Goal: Task Accomplishment & Management: Manage account settings

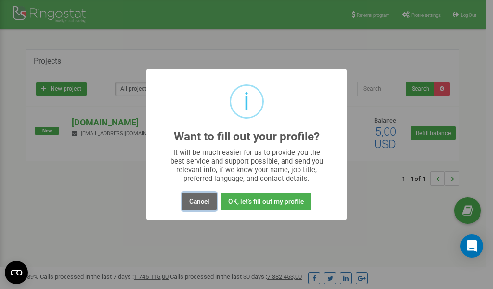
click at [197, 199] on button "Cancel" at bounding box center [199, 201] width 35 height 18
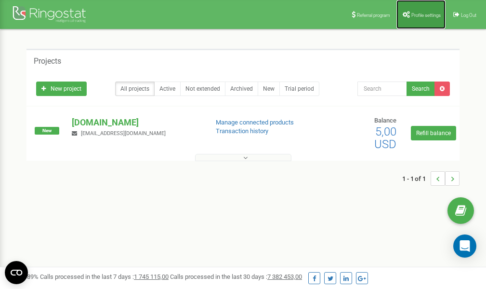
click at [422, 10] on link "Profile settings" at bounding box center [421, 14] width 49 height 29
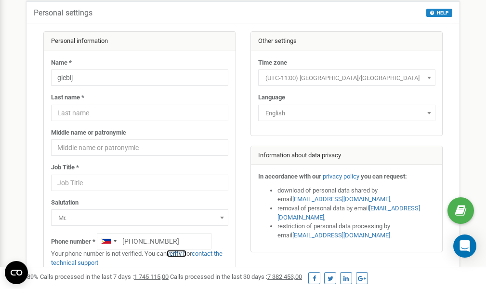
click at [185, 253] on link "verify it" at bounding box center [177, 253] width 20 height 7
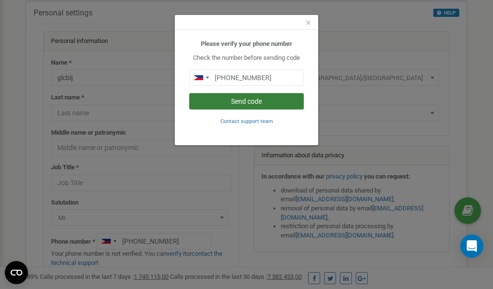
click at [239, 103] on button "Send code" at bounding box center [246, 101] width 115 height 16
